Goal: Task Accomplishment & Management: Manage account settings

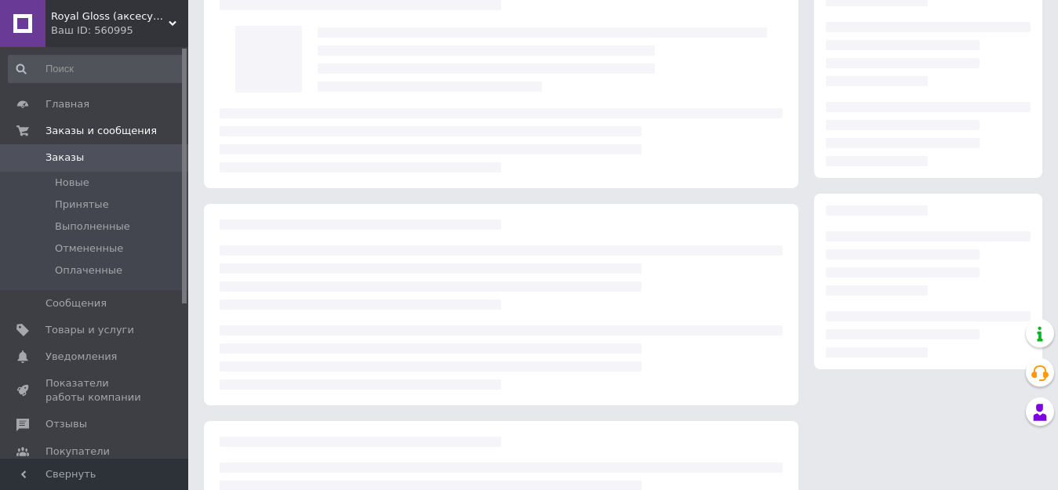
scroll to position [78, 0]
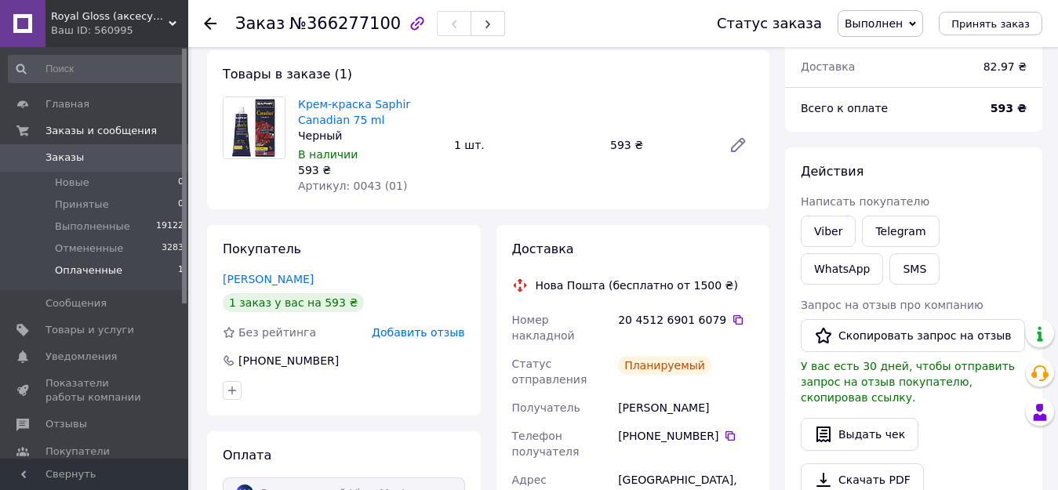
click at [151, 274] on li "Оплаченные 1" at bounding box center [96, 275] width 193 height 30
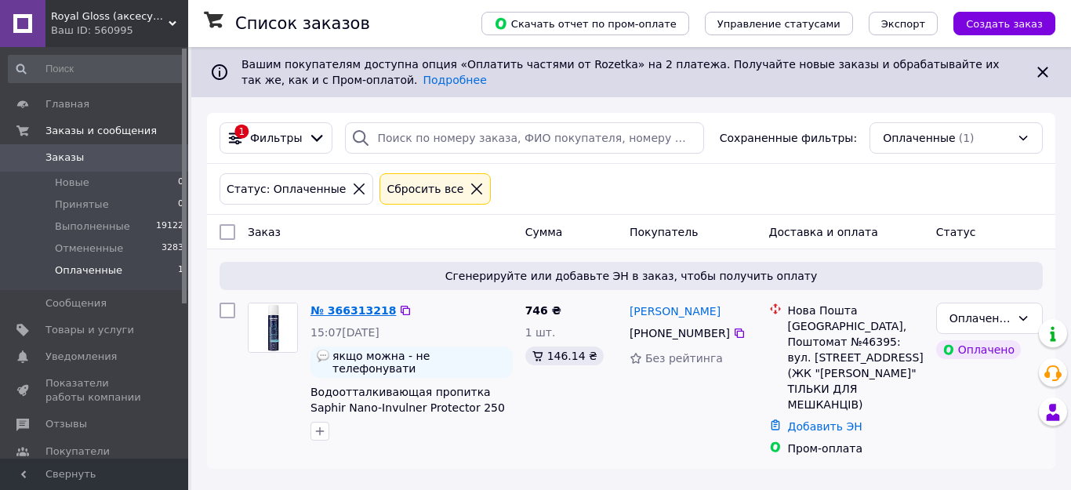
click at [344, 310] on link "№ 366313218" at bounding box center [353, 310] width 85 height 13
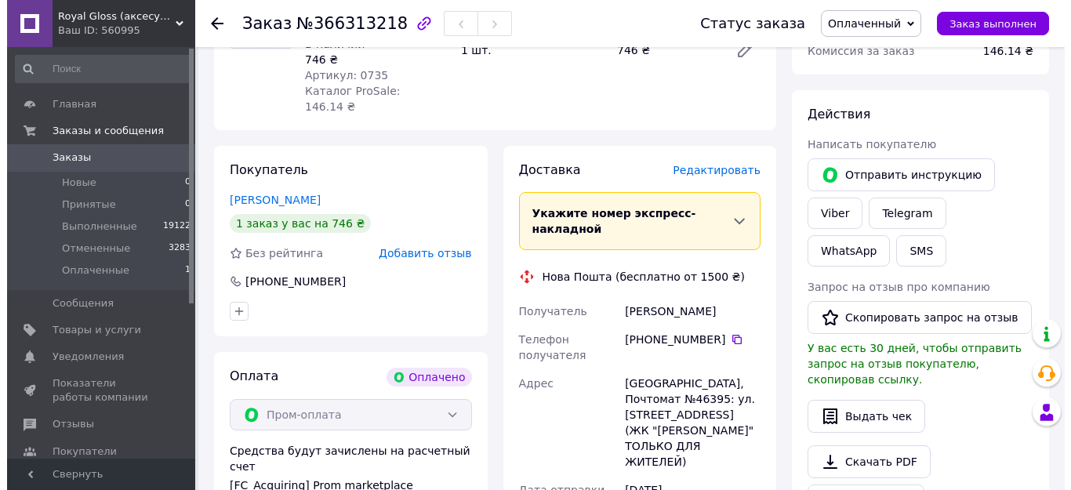
scroll to position [157, 0]
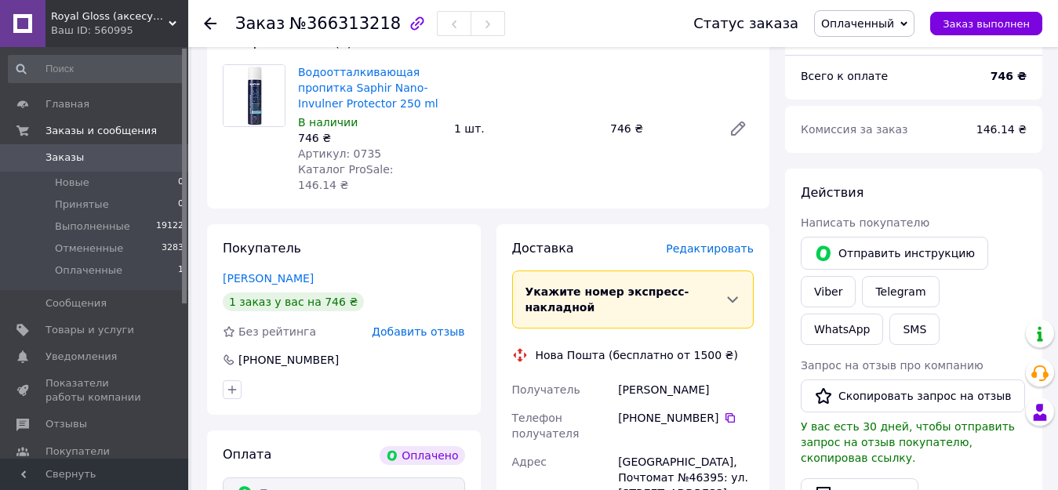
click at [732, 242] on span "Редактировать" at bounding box center [710, 248] width 88 height 13
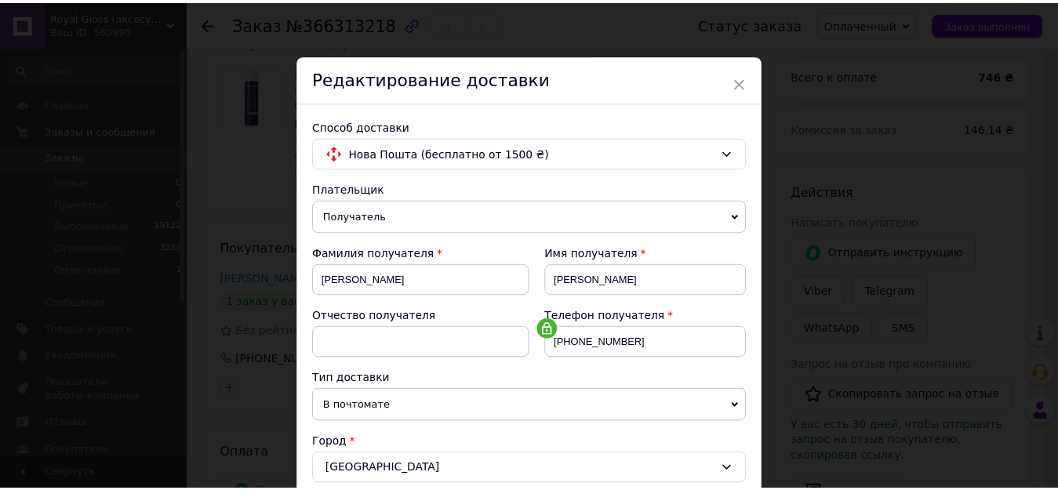
scroll to position [744, 0]
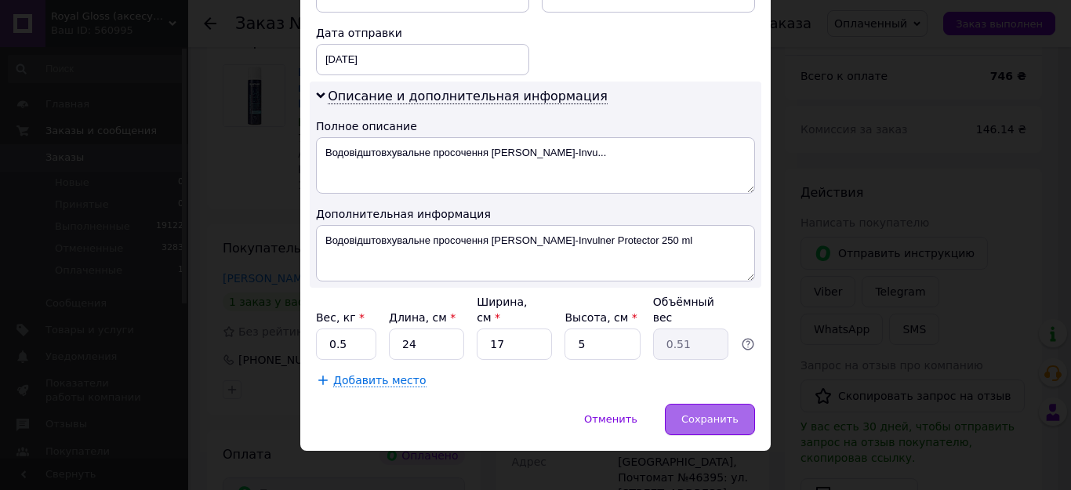
click at [726, 413] on span "Сохранить" at bounding box center [710, 419] width 57 height 12
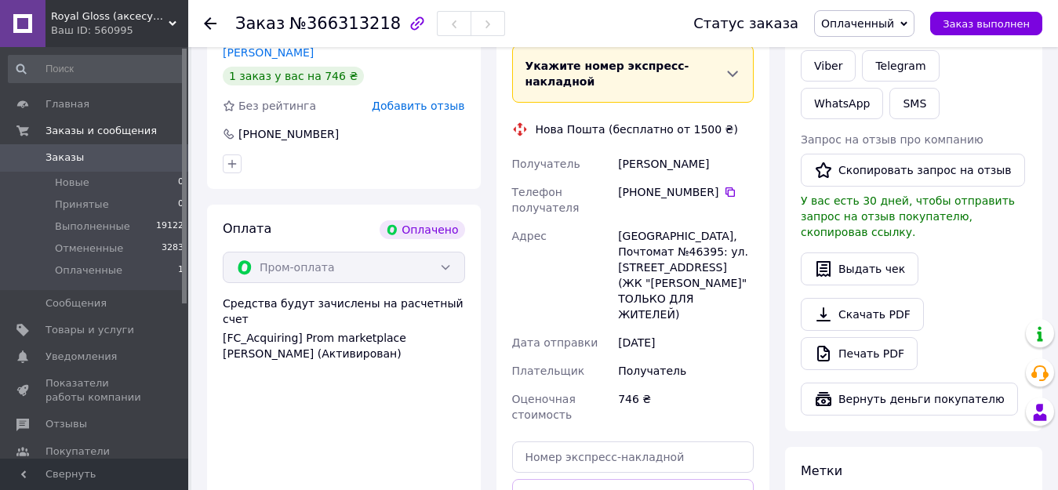
scroll to position [540, 0]
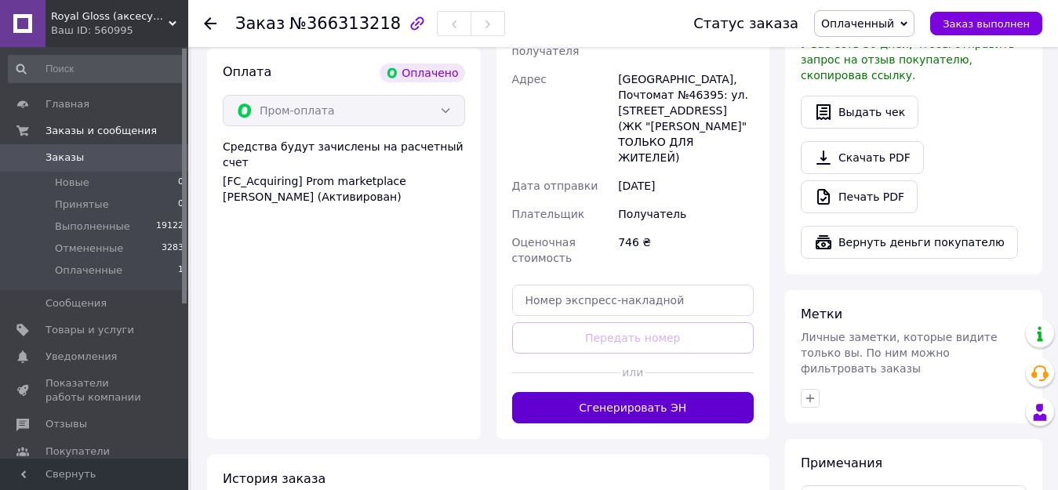
click at [706, 392] on button "Сгенерировать ЭН" at bounding box center [633, 407] width 242 height 31
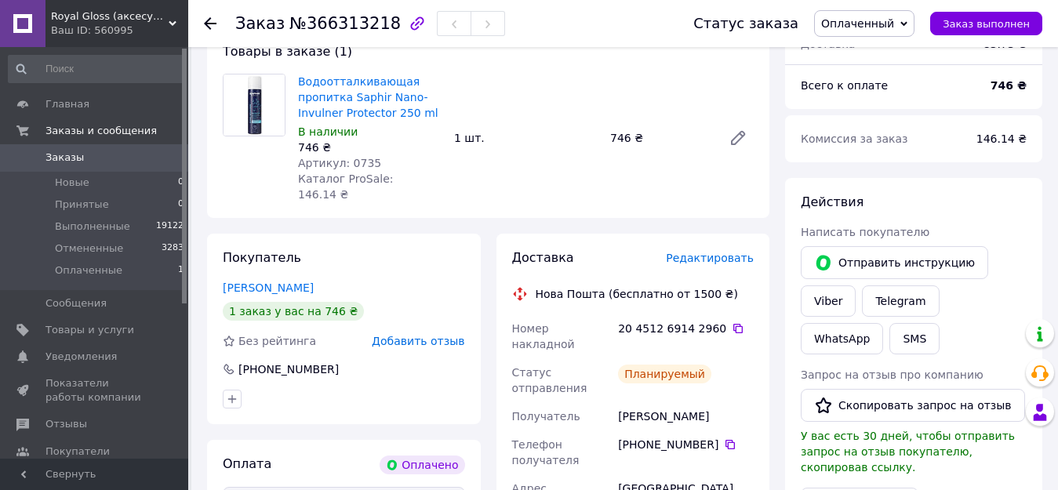
scroll to position [69, 0]
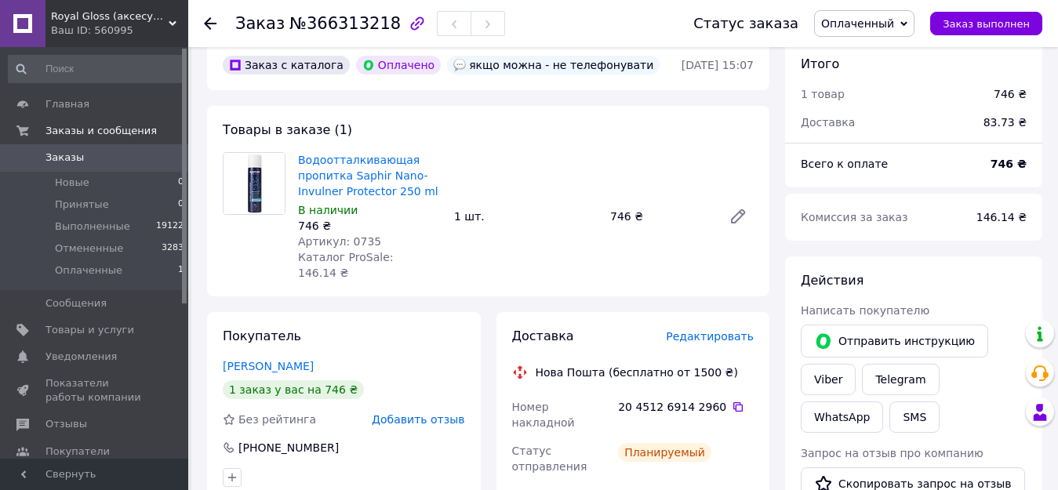
click at [357, 239] on span "Артикул: 0735" at bounding box center [339, 241] width 83 height 13
copy span "0735"
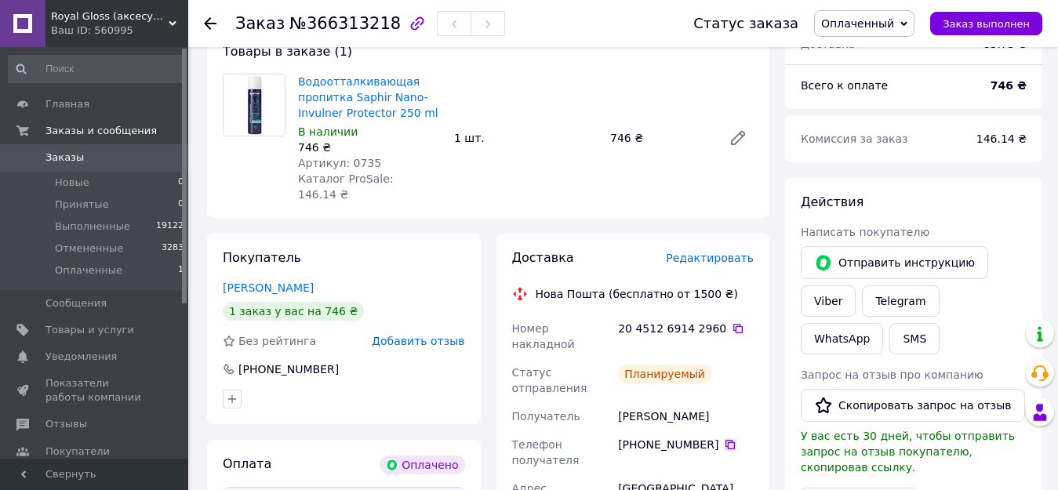
click at [724, 438] on icon at bounding box center [730, 444] width 13 height 13
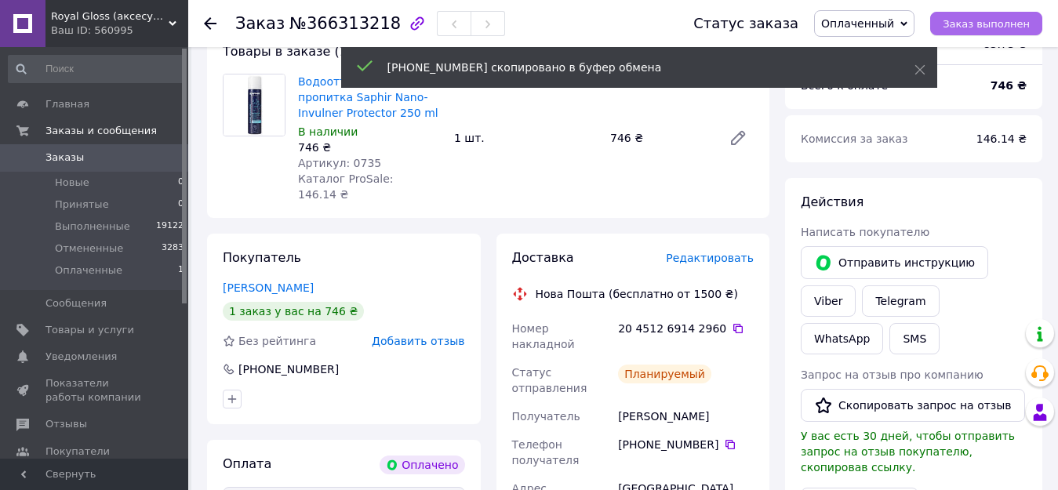
click at [1000, 26] on span "Заказ выполнен" at bounding box center [986, 24] width 87 height 12
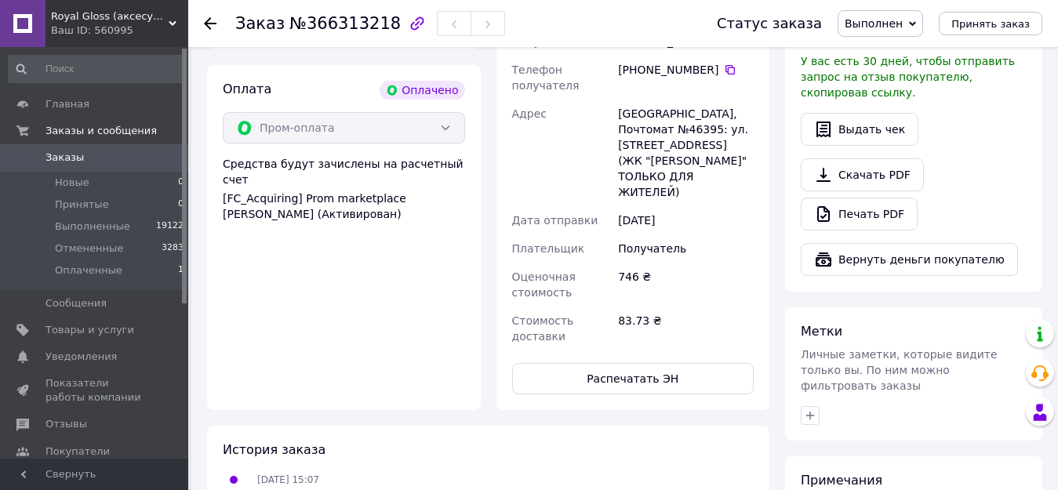
scroll to position [287, 0]
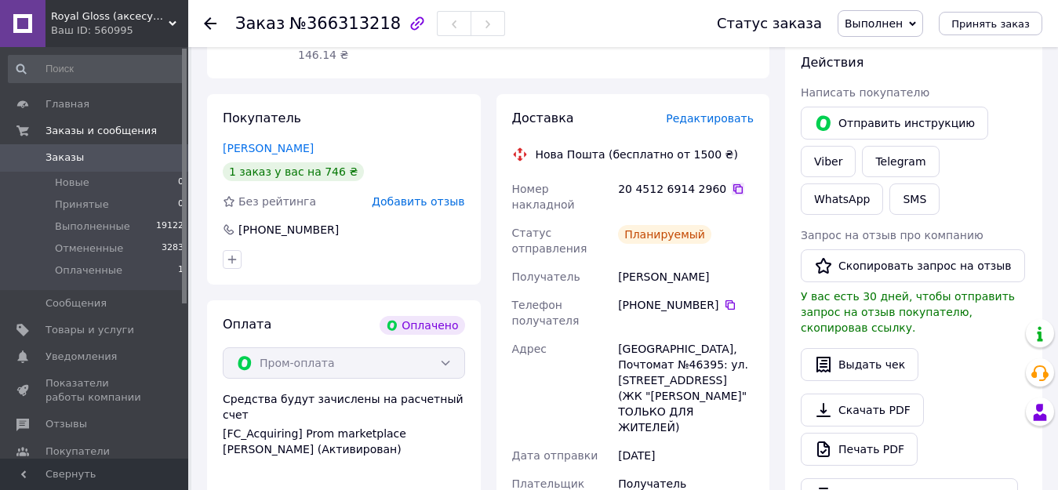
click at [732, 183] on icon at bounding box center [738, 189] width 13 height 13
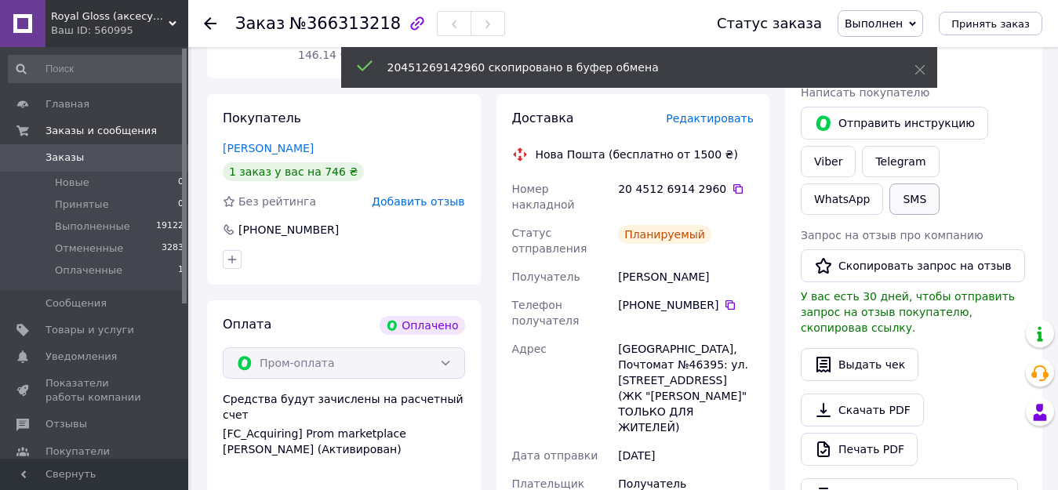
click at [889, 205] on button "SMS" at bounding box center [914, 199] width 50 height 31
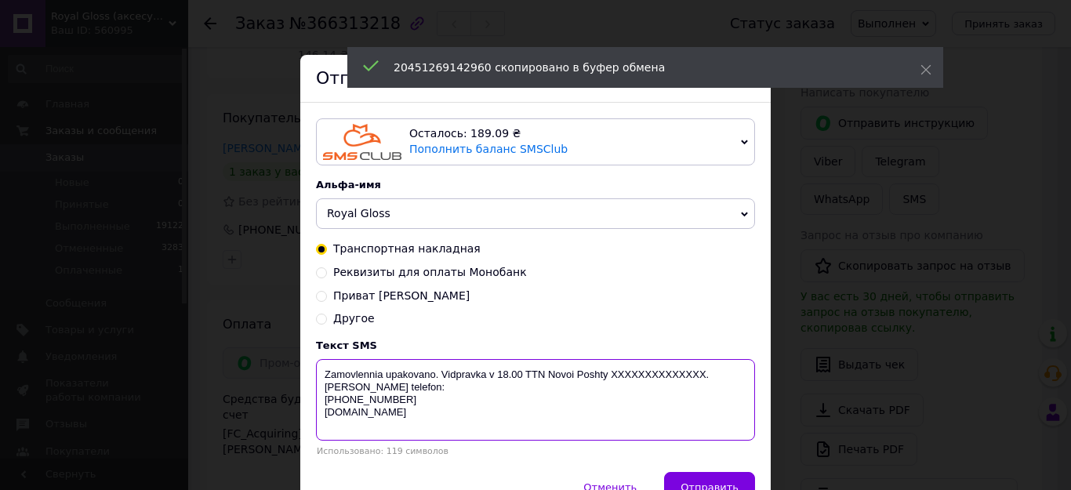
click at [651, 373] on textarea "Zamovlennia upakovano. Vidpravka v 18.00 TTN Novoi Poshty XXXXXXXXXXXXXX. Nash …" at bounding box center [535, 400] width 439 height 82
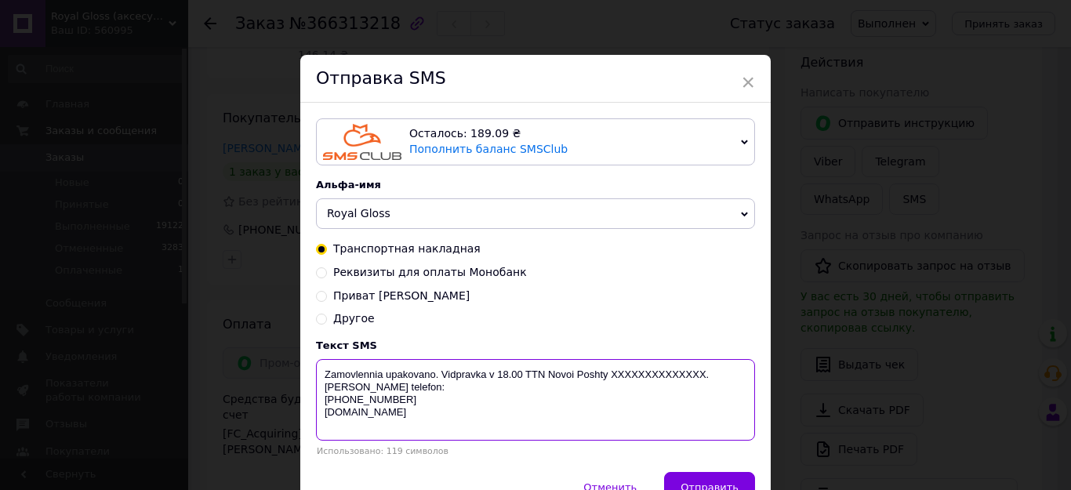
paste textarea "20451269142960"
type textarea "Zamovlennia upakovano. Vidpravka v 18.00 TTN Novoi Poshty 20451269142960. Nash …"
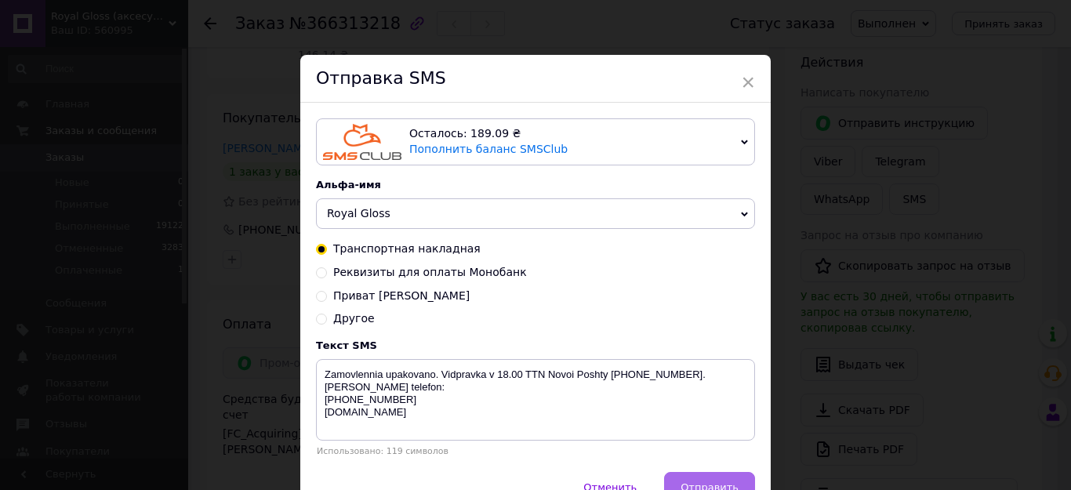
click at [740, 479] on button "Отправить" at bounding box center [709, 487] width 91 height 31
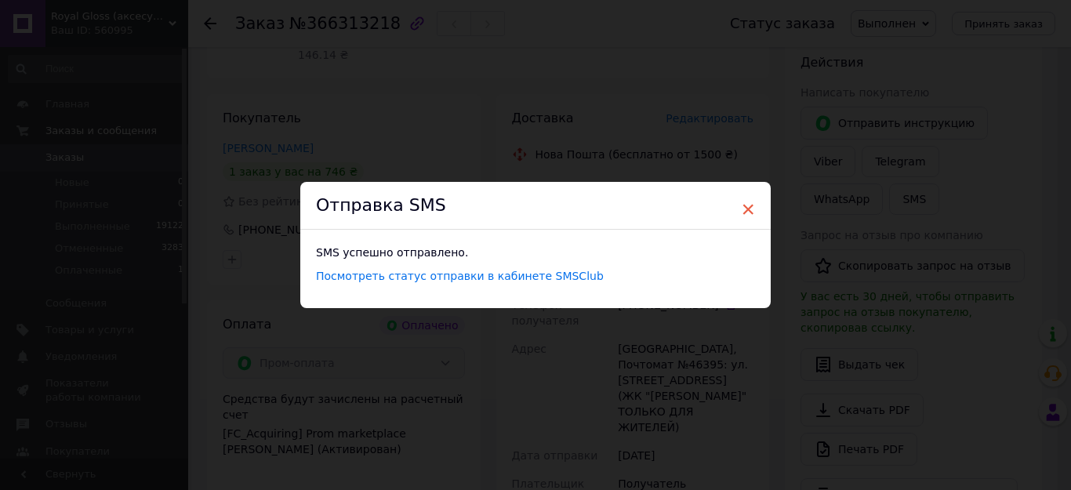
click at [746, 209] on span "×" at bounding box center [748, 209] width 14 height 27
click at [743, 205] on span "×" at bounding box center [742, 209] width 14 height 27
click at [742, 205] on span "×" at bounding box center [742, 209] width 14 height 27
click at [954, 189] on div "× Отправка SMS SMS успешно отправлено. Посмотреть статус отправки в кабинете SM…" at bounding box center [529, 245] width 1058 height 490
drag, startPoint x: 219, startPoint y: 102, endPoint x: 268, endPoint y: 102, distance: 49.4
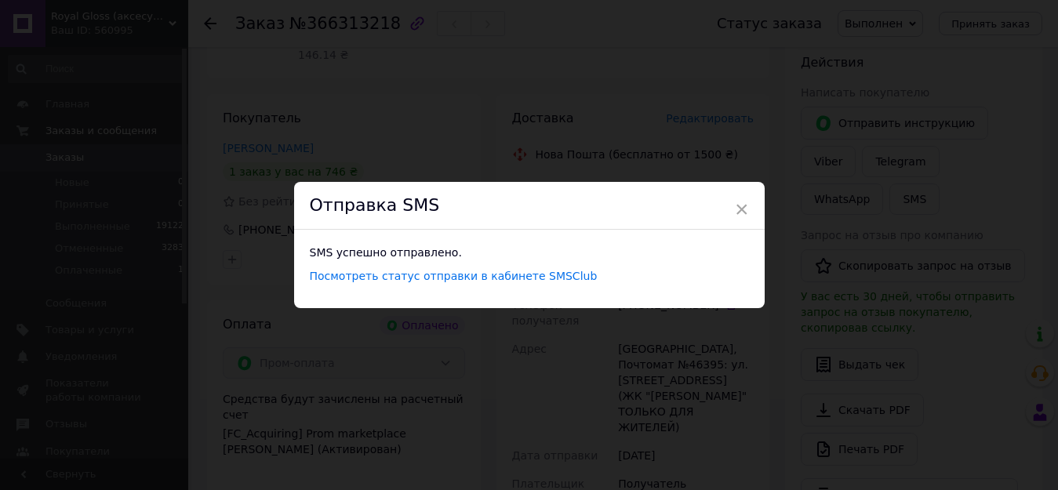
click at [242, 111] on div "× Отправка SMS SMS успешно отправлено. Посмотреть статус отправки в кабинете SM…" at bounding box center [529, 245] width 1058 height 490
drag, startPoint x: 289, startPoint y: 94, endPoint x: 354, endPoint y: 99, distance: 64.5
click at [292, 94] on div "× Отправка SMS SMS успешно отправлено. Посмотреть статус отправки в кабинете SM…" at bounding box center [529, 245] width 1058 height 490
drag, startPoint x: 354, startPoint y: 99, endPoint x: 732, endPoint y: 205, distance: 392.8
click at [517, 144] on div "× Отправка SMS SMS успешно отправлено. Посмотреть статус отправки в кабинете SM…" at bounding box center [529, 245] width 1058 height 490
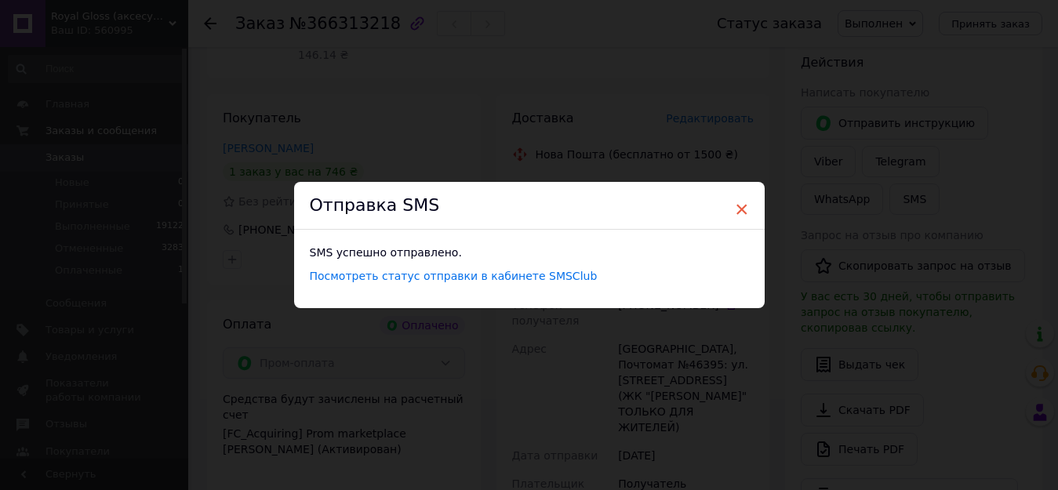
click at [740, 207] on span "×" at bounding box center [742, 209] width 14 height 27
drag, startPoint x: 915, startPoint y: 12, endPoint x: 543, endPoint y: 93, distance: 381.3
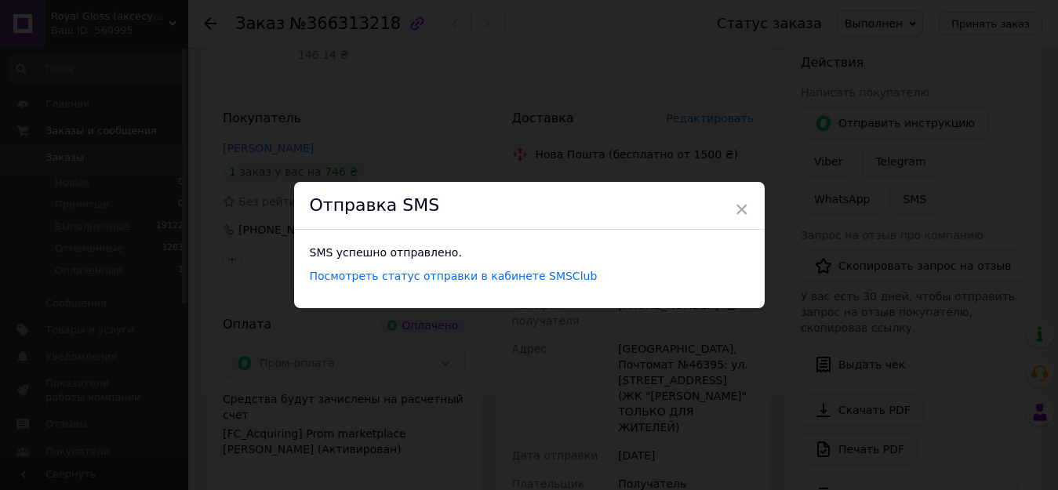
click at [538, 86] on div "× Отправка SMS SMS успешно отправлено. Посмотреть статус отправки в кабинете SM…" at bounding box center [529, 245] width 1058 height 490
click at [737, 209] on span "×" at bounding box center [742, 209] width 14 height 27
click at [445, 107] on div "× Отправка SMS SMS успешно отправлено. Посмотреть статус отправки в кабинете SM…" at bounding box center [529, 245] width 1058 height 490
click at [447, 106] on div "× Отправка SMS SMS успешно отправлено. Посмотреть статус отправки в кабинете SM…" at bounding box center [529, 245] width 1058 height 490
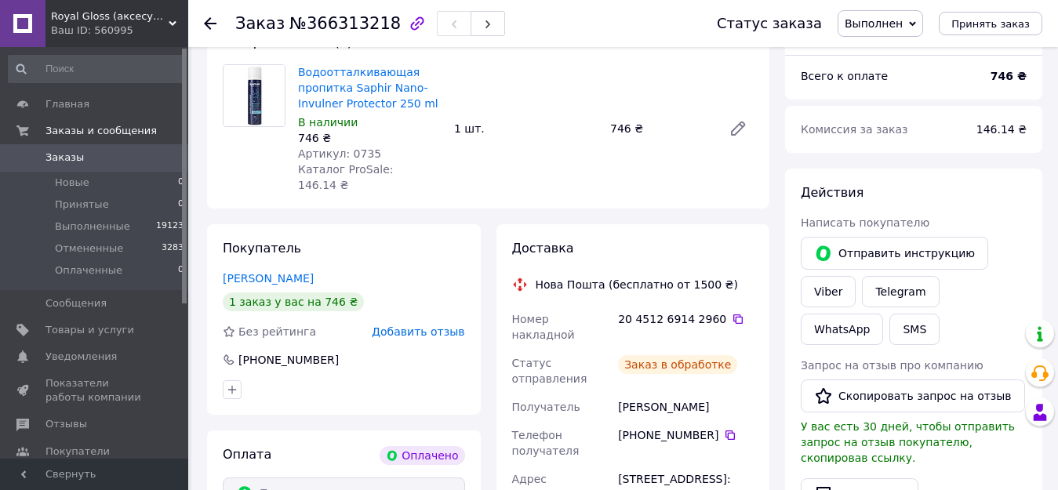
scroll to position [78, 0]
